Goal: Information Seeking & Learning: Find specific fact

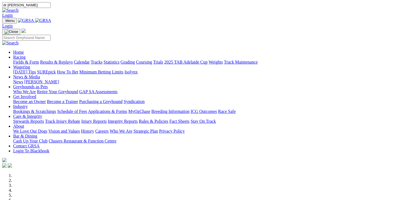
click at [51, 5] on input "dr jason" at bounding box center [26, 5] width 49 height 6
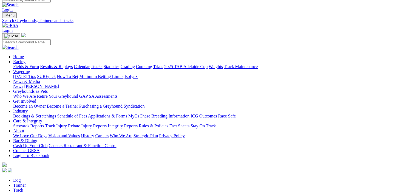
scroll to position [3, 0]
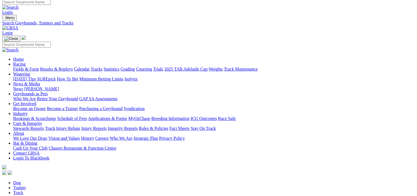
type input "d"
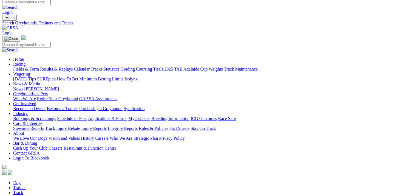
type input "D"
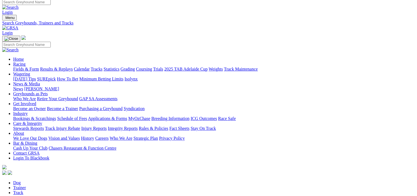
type input "D"
type input "Dr [PERSON_NAME]"
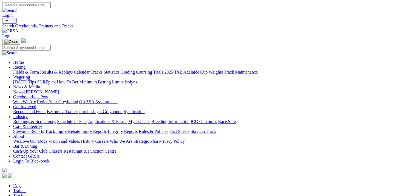
click at [26, 188] on link "Trainer" at bounding box center [19, 190] width 13 height 5
click at [21, 183] on link "Dog" at bounding box center [17, 185] width 8 height 5
